Goal: Information Seeking & Learning: Learn about a topic

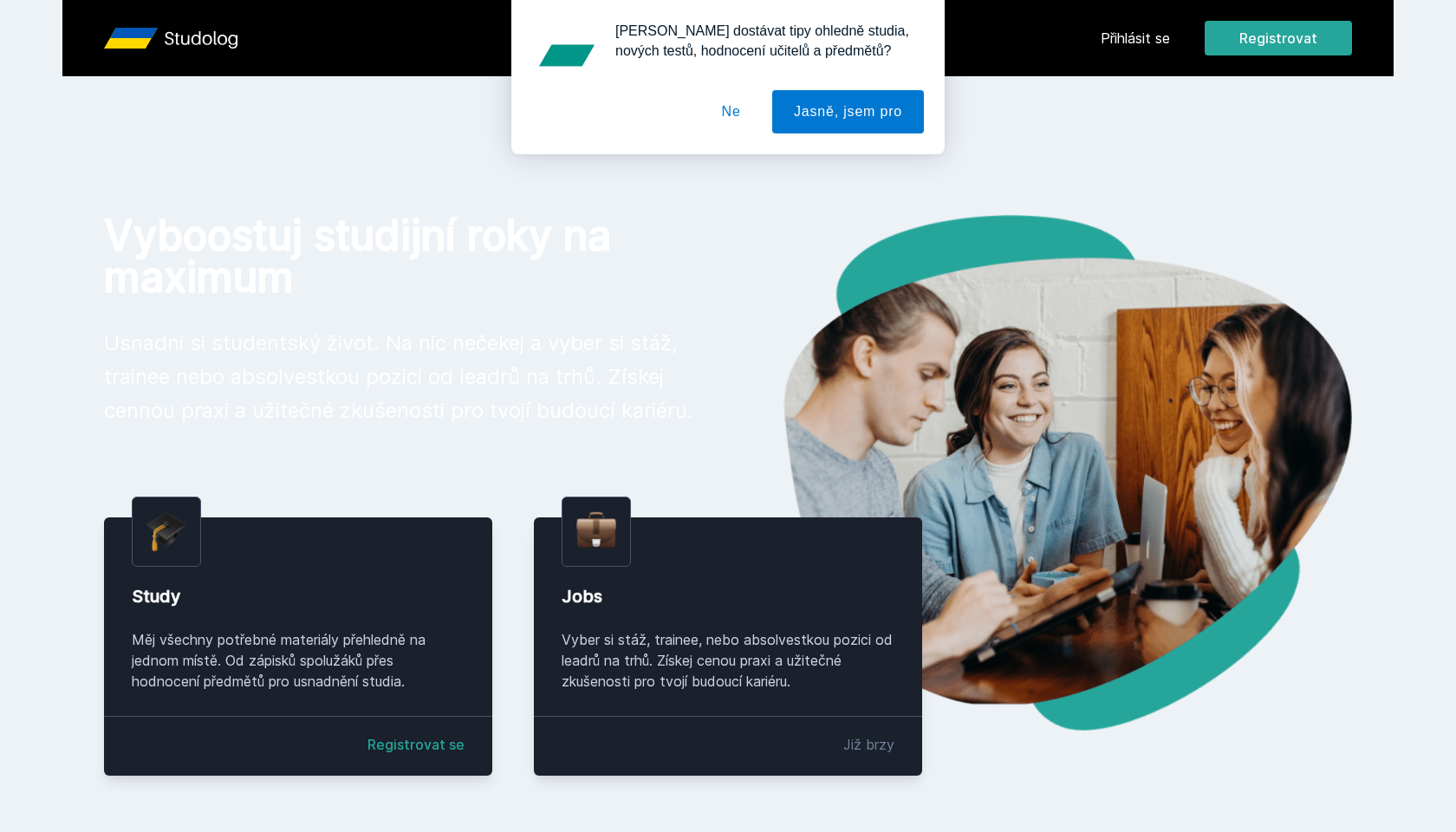
click at [1130, 40] on div "[PERSON_NAME] dostávat tipy ohledně studia, nových testů, hodnocení učitelů a p…" at bounding box center [728, 77] width 1456 height 155
click at [717, 114] on button "Ne" at bounding box center [732, 112] width 63 height 43
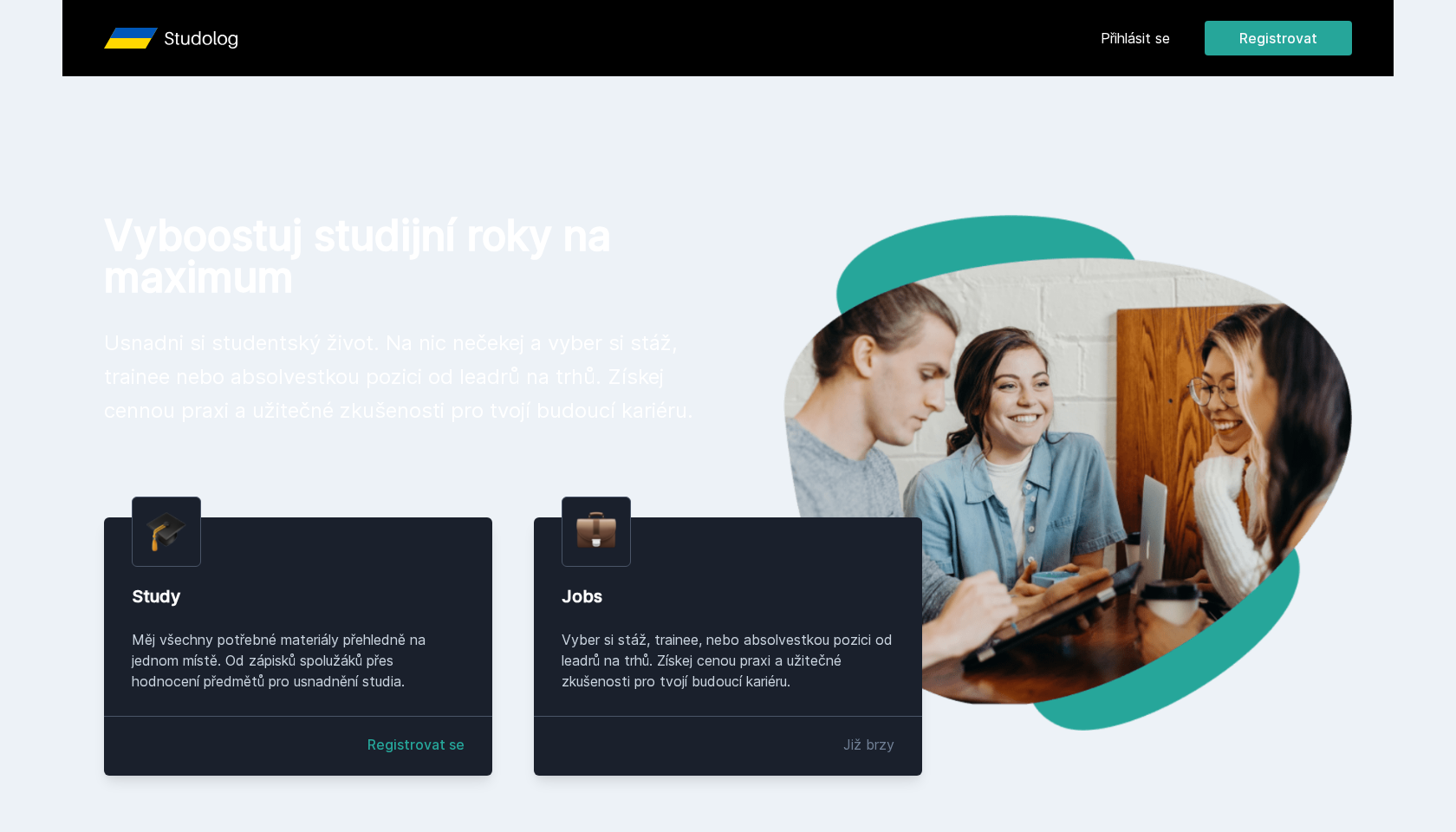
click at [1122, 34] on link "Přihlásit se" at bounding box center [1136, 38] width 70 height 21
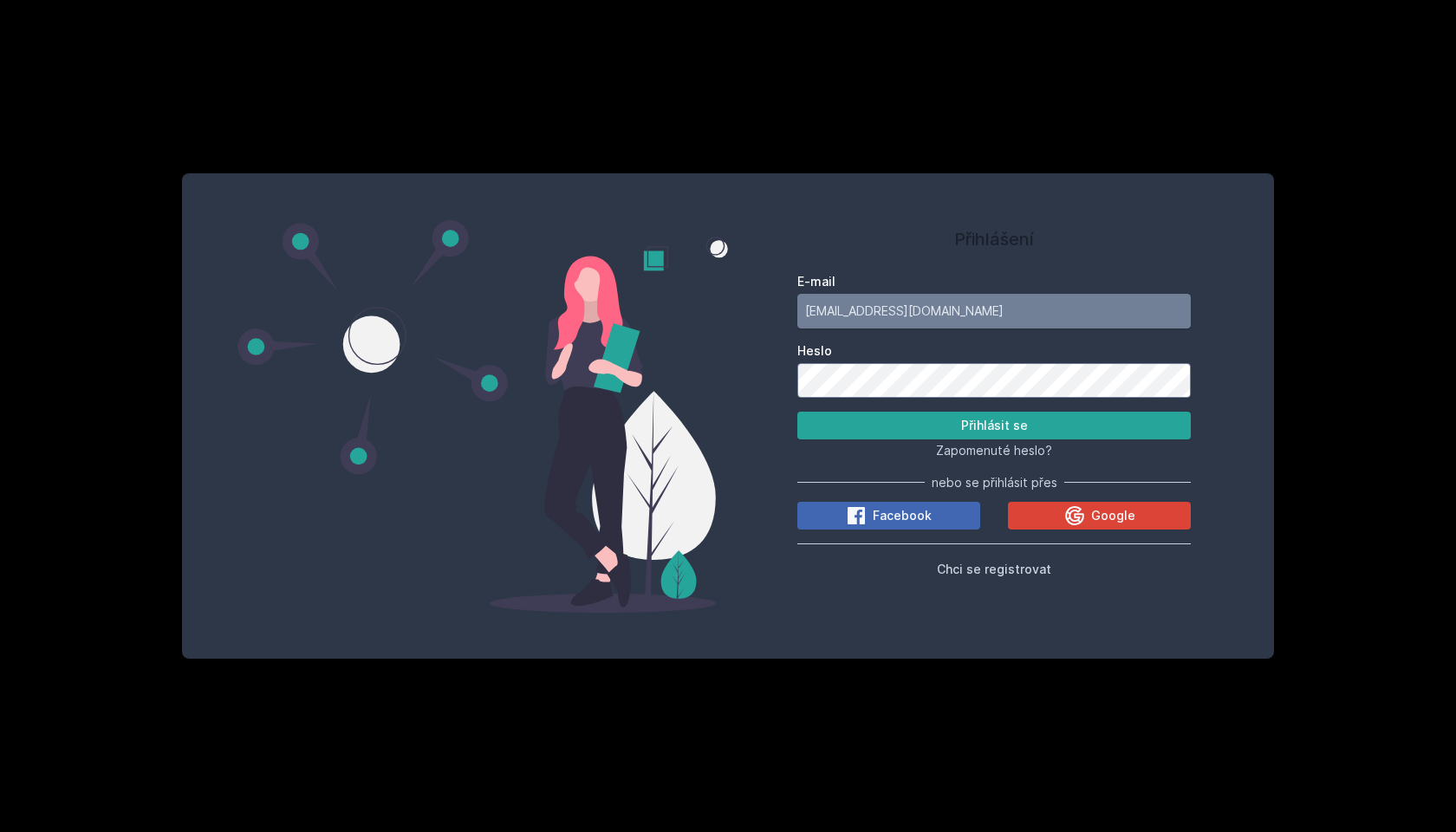
type input "[EMAIL_ADDRESS][DOMAIN_NAME]"
click at [994, 425] on button "Přihlásit se" at bounding box center [995, 425] width 394 height 28
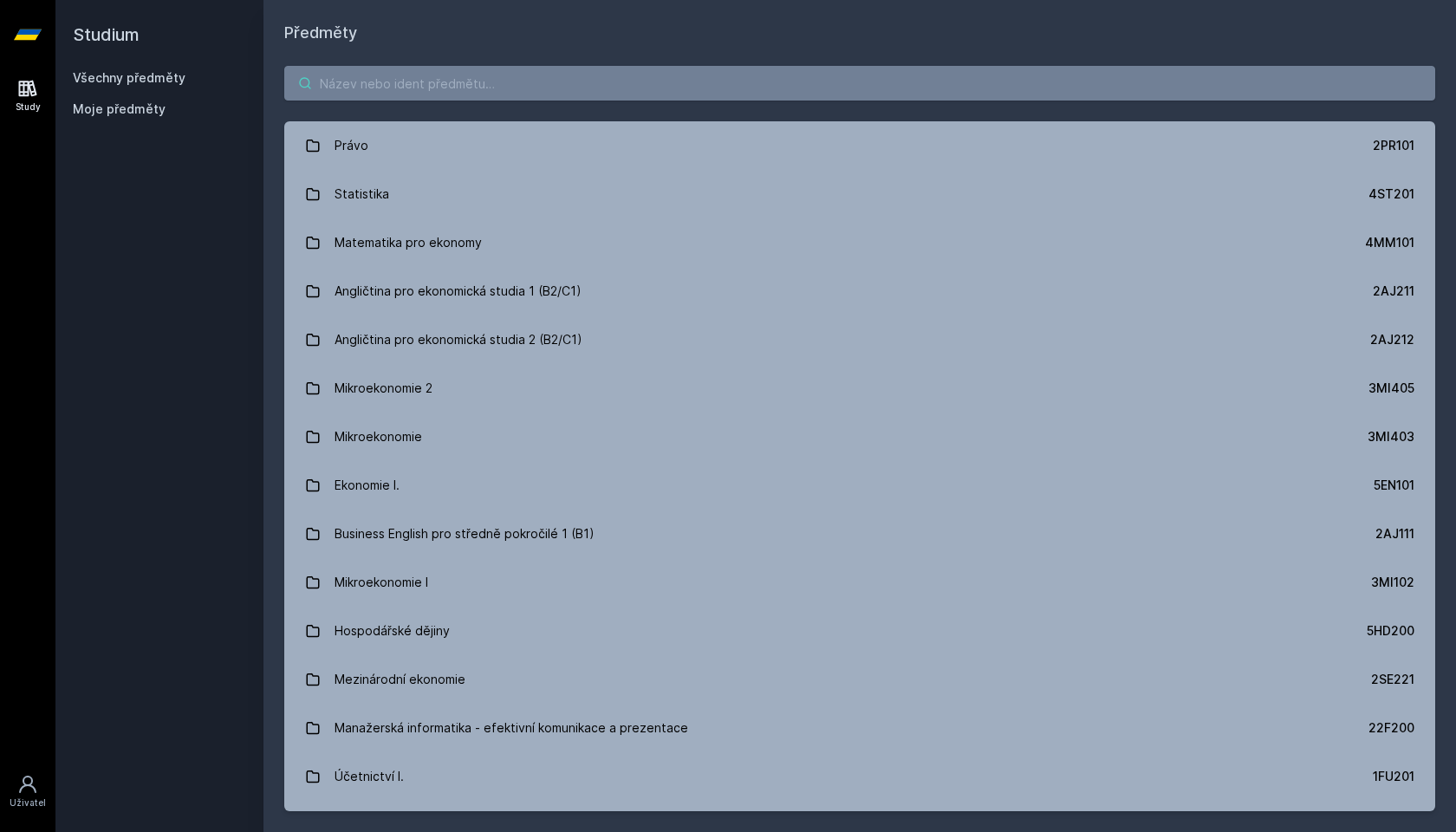
click at [411, 81] on input "search" at bounding box center [859, 83] width 1151 height 35
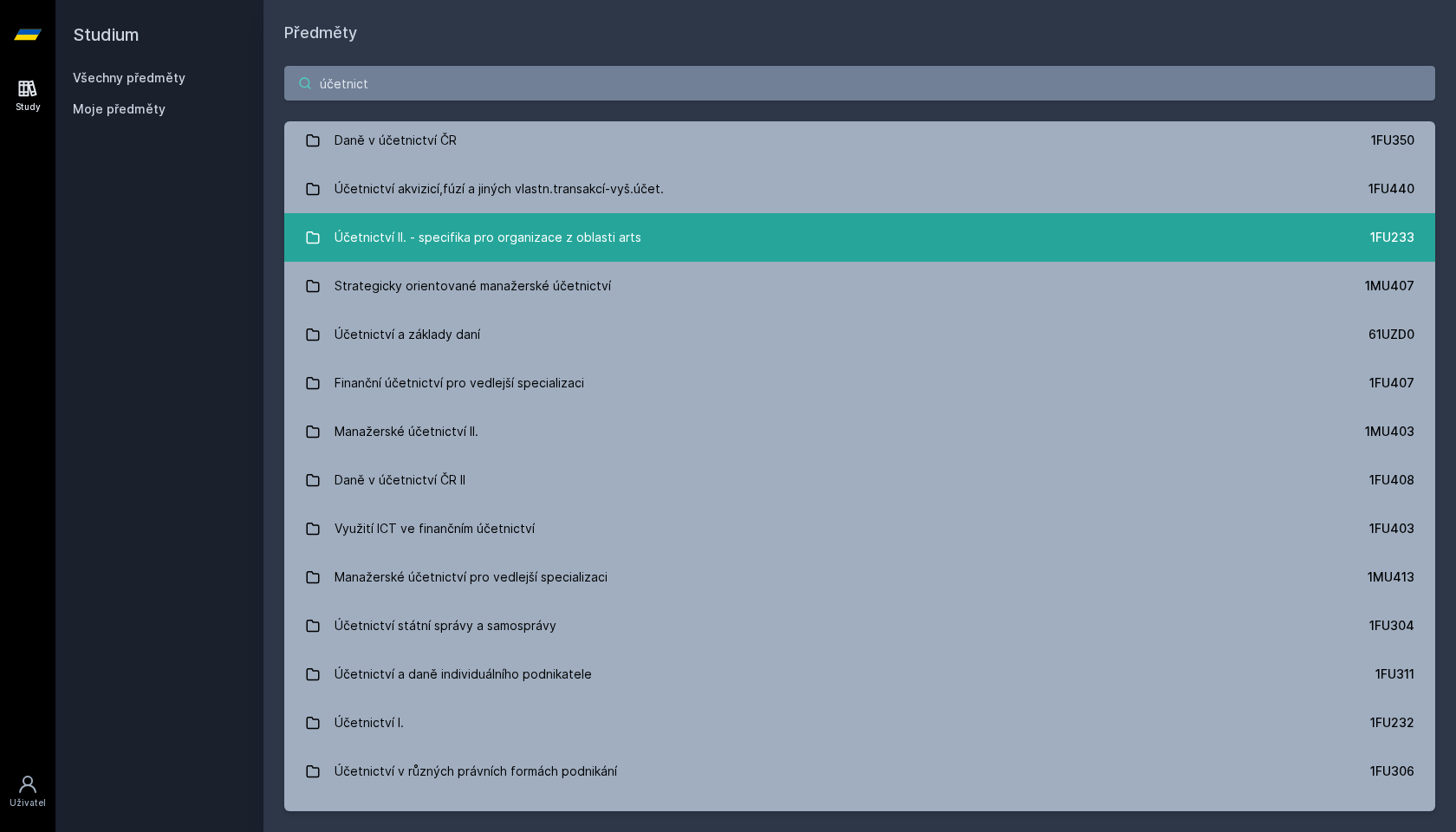
scroll to position [305, 0]
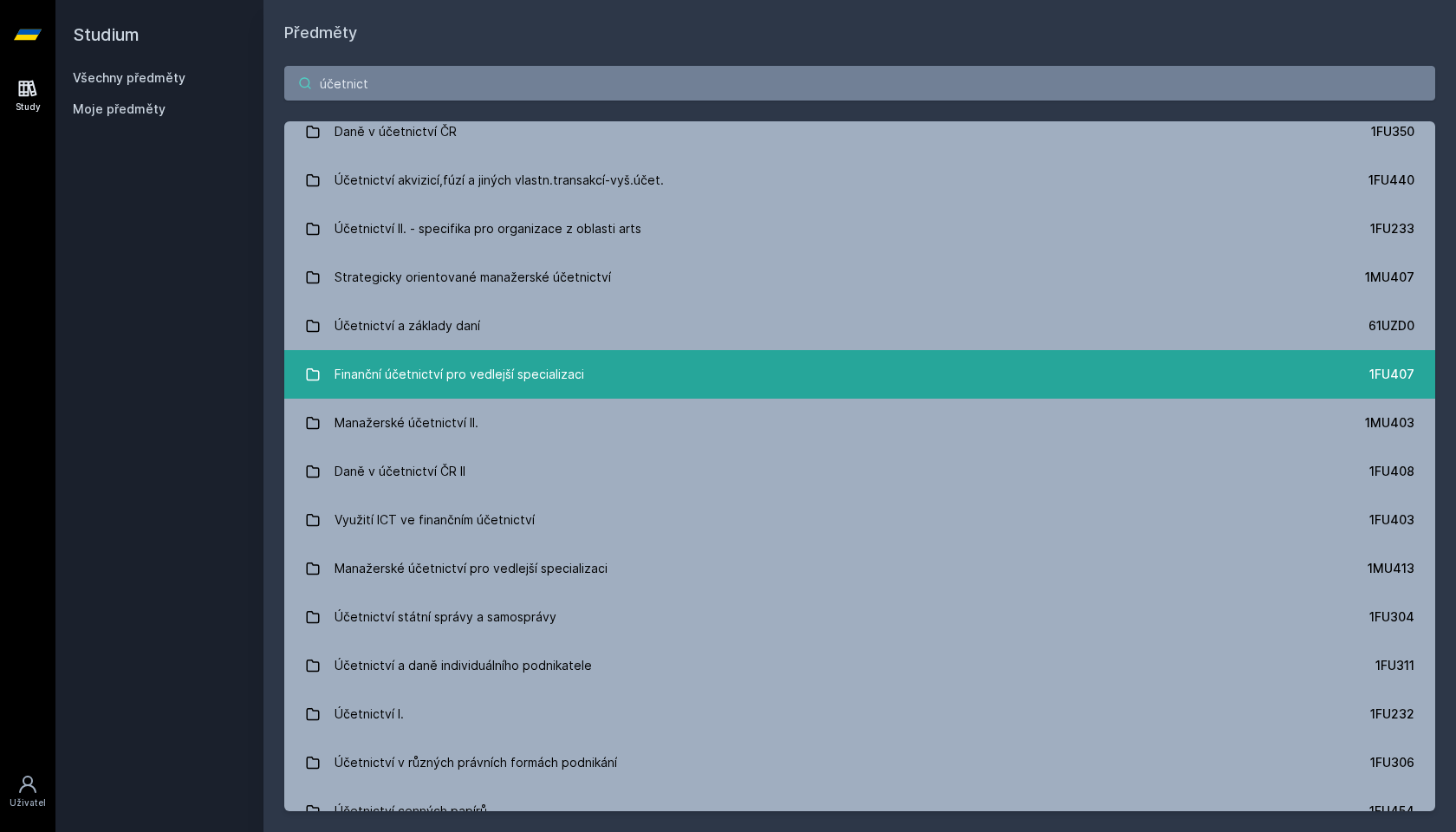
type input "účetnict"
click at [454, 371] on div "Finanční účetnictví pro vedlejší specializaci" at bounding box center [459, 374] width 250 height 35
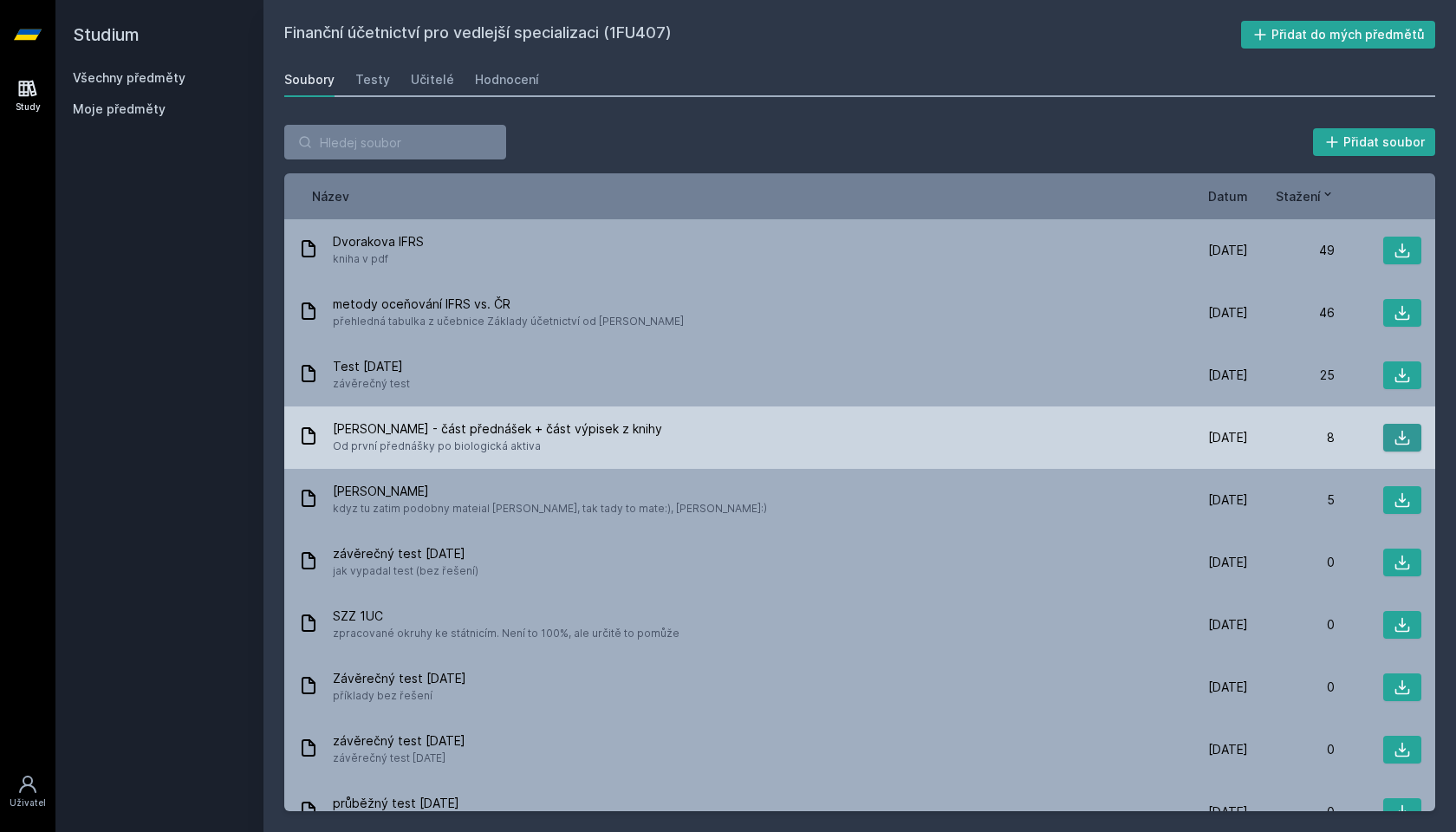
click at [1413, 438] on button at bounding box center [1402, 437] width 38 height 28
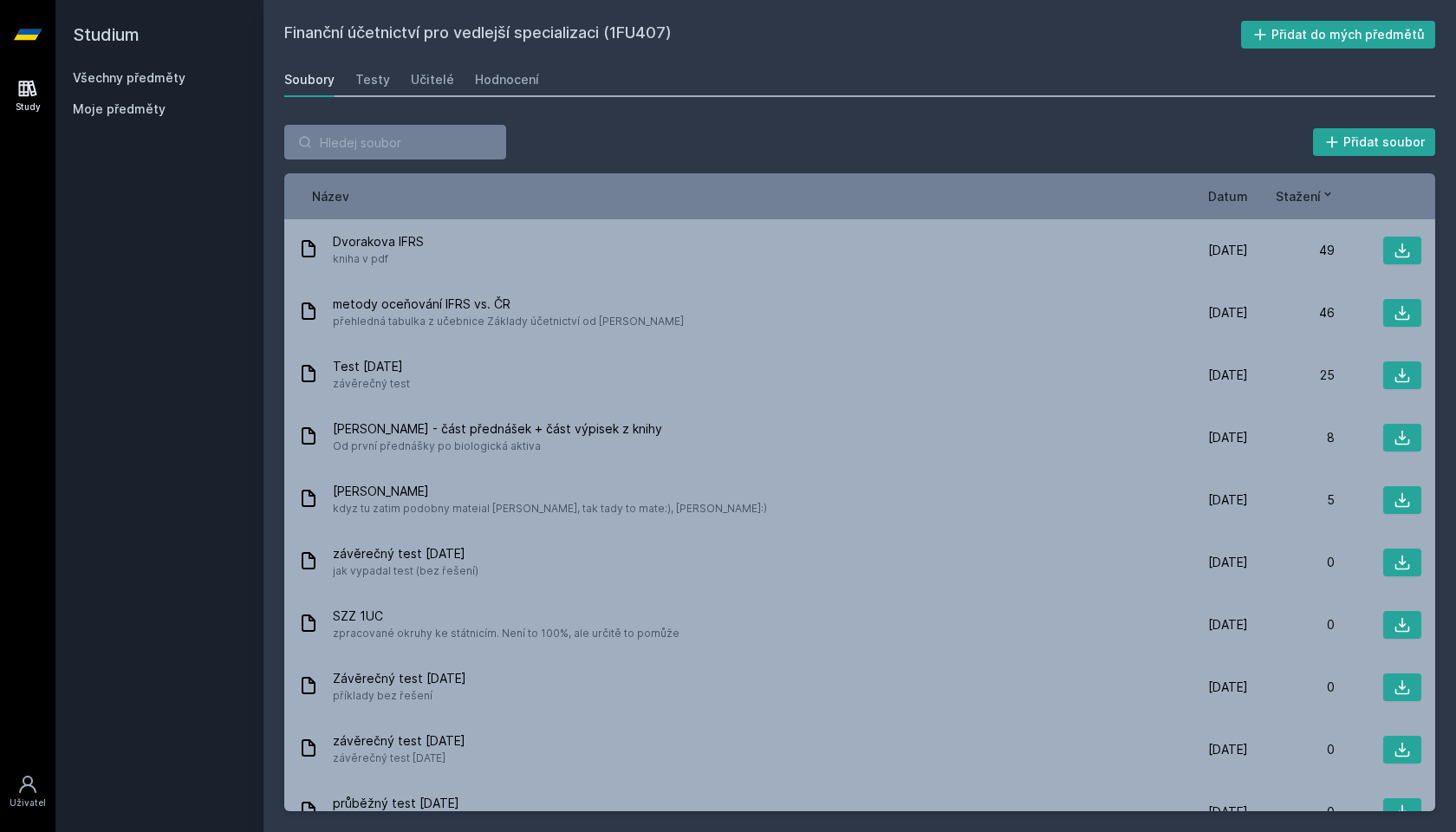
click at [643, 91] on div "Soubory Testy Učitelé Hodnocení" at bounding box center [859, 80] width 1151 height 35
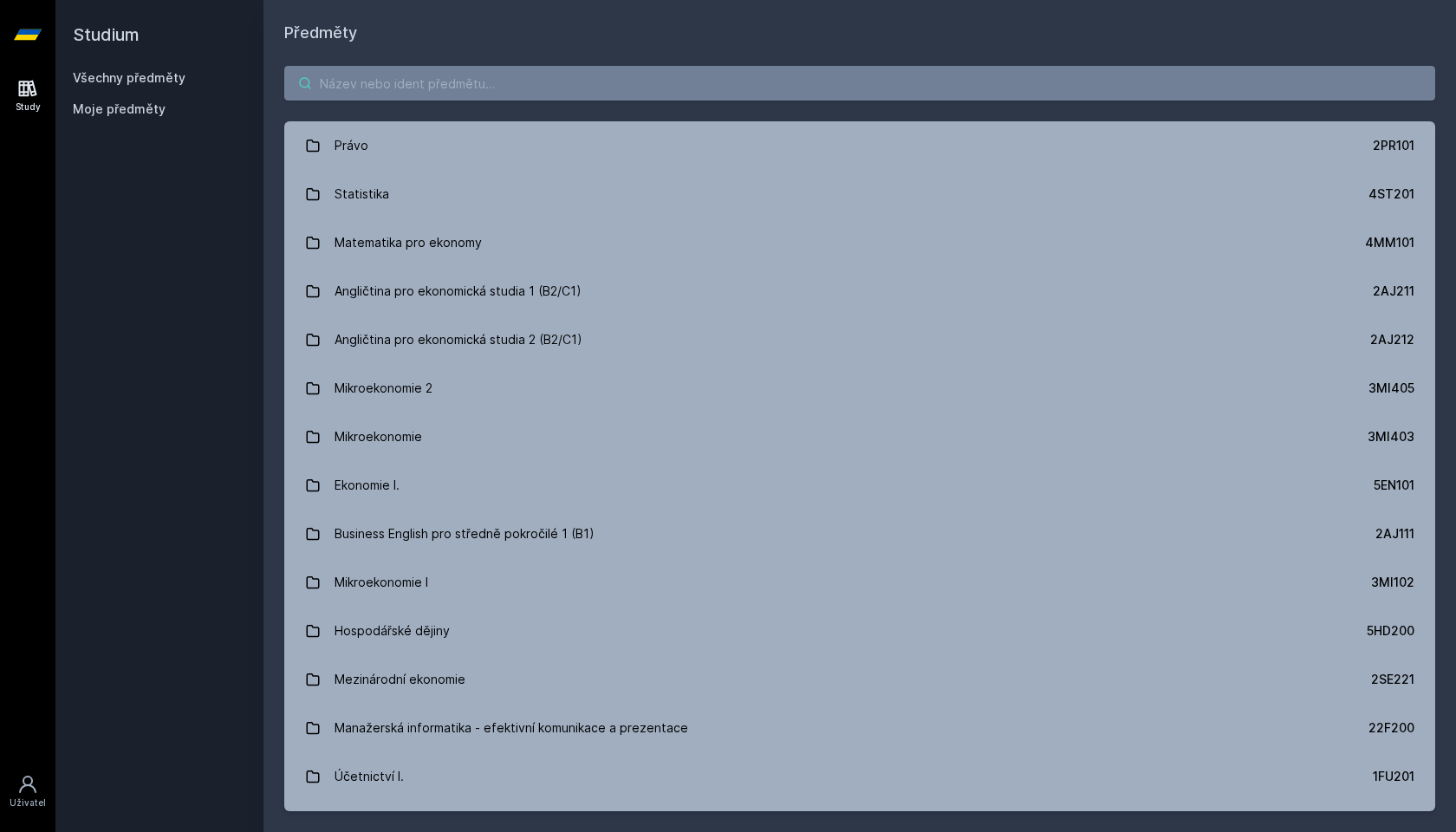
click at [401, 78] on input "search" at bounding box center [859, 83] width 1151 height 35
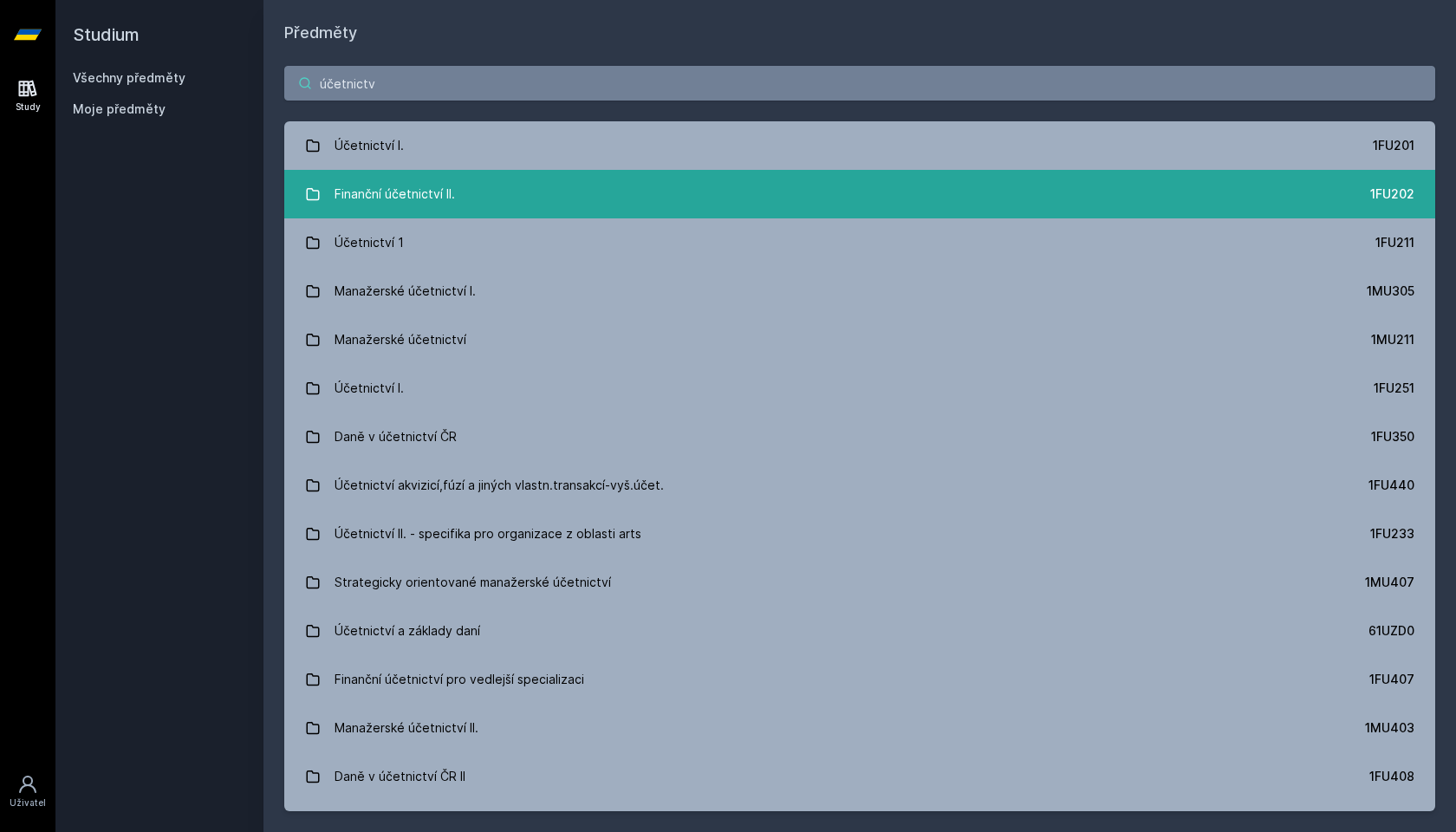
type input "účetnictví"
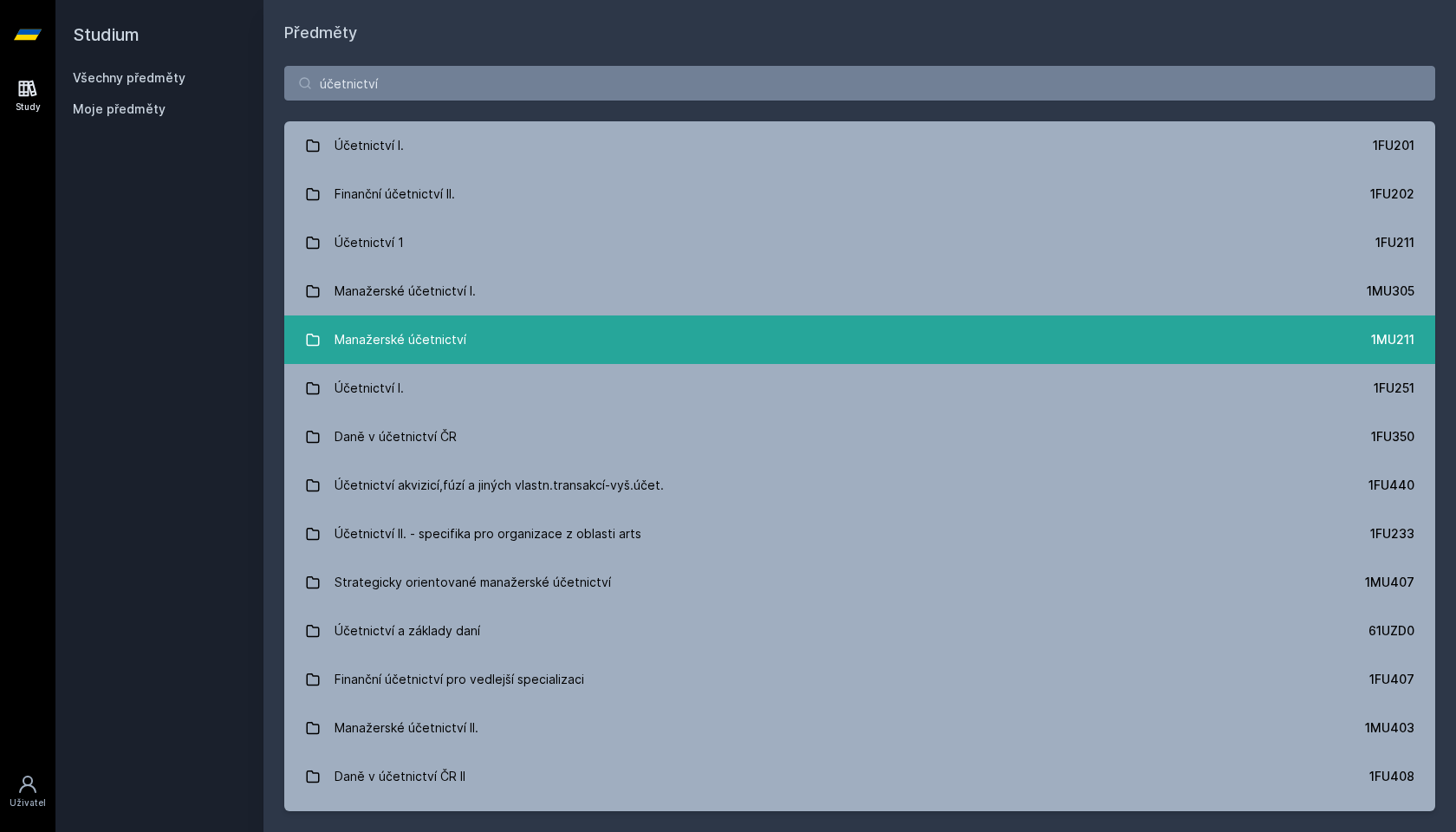
click at [461, 343] on div "Manažerské účetnictví" at bounding box center [400, 340] width 131 height 35
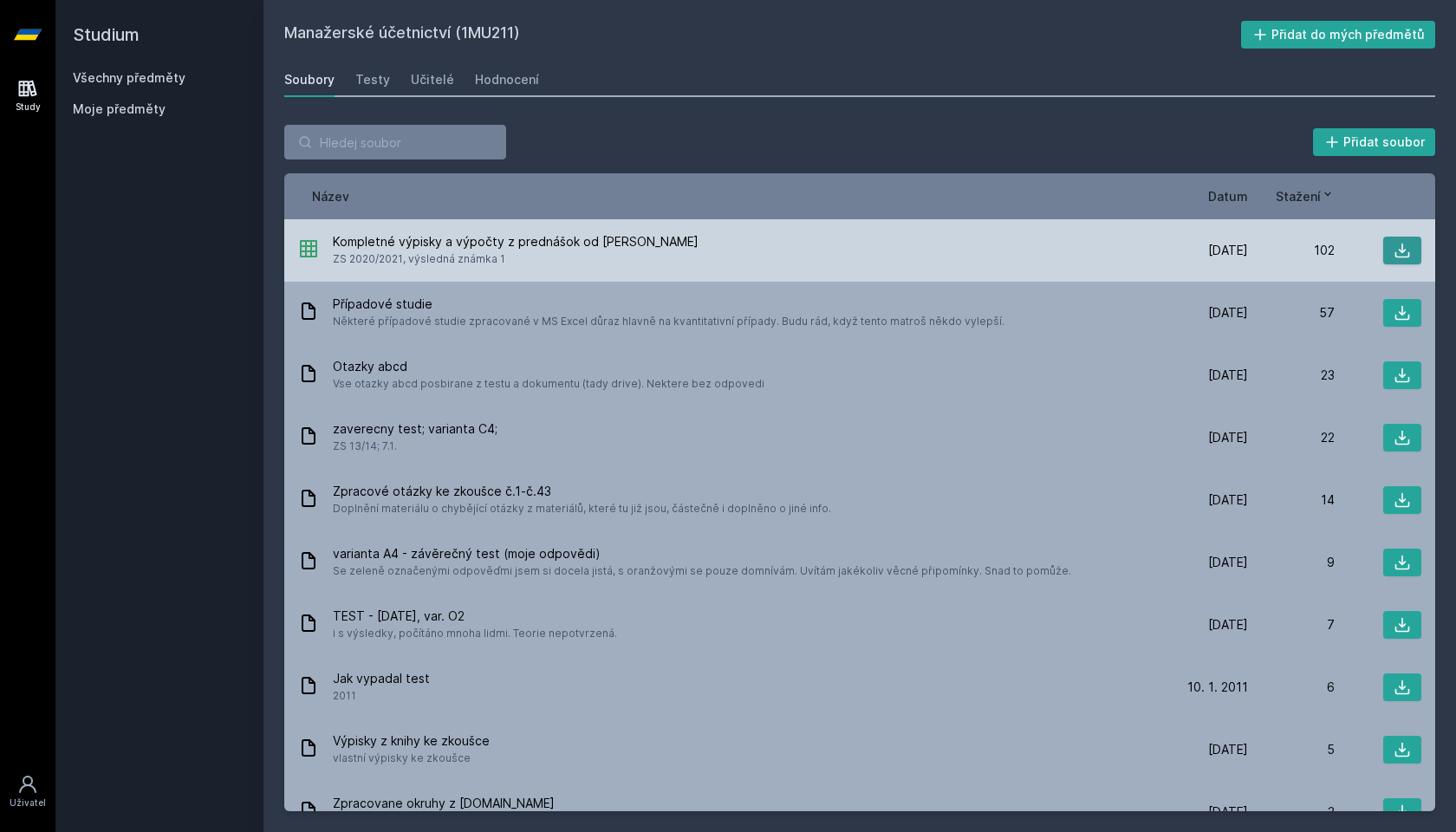
click at [1406, 251] on icon at bounding box center [1401, 250] width 17 height 17
